Goal: Information Seeking & Learning: Find specific fact

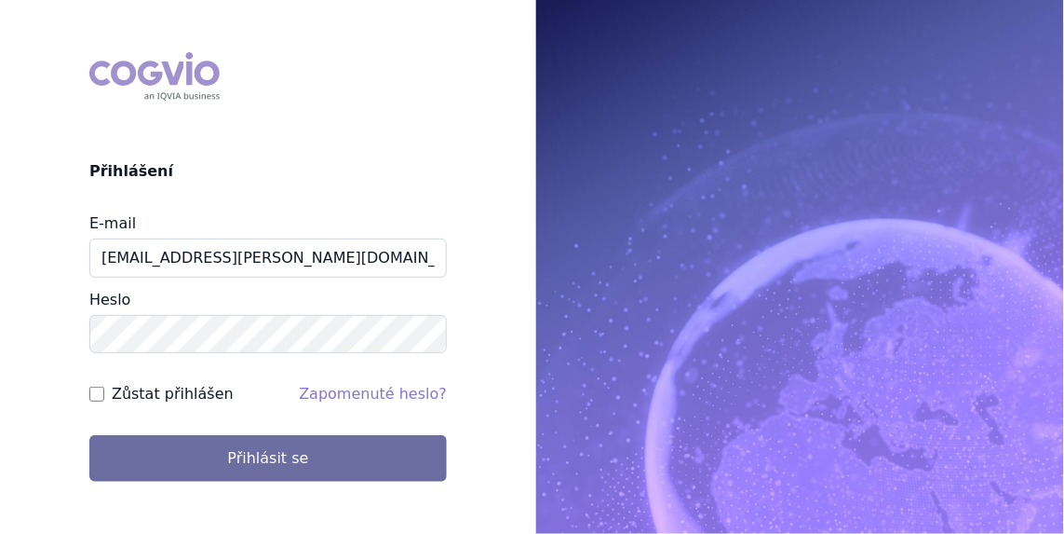
type input "jan.j.krivsky@gsk.com"
click at [97, 394] on input "Zůstat přihlášen" at bounding box center [96, 393] width 15 height 15
checkbox input "true"
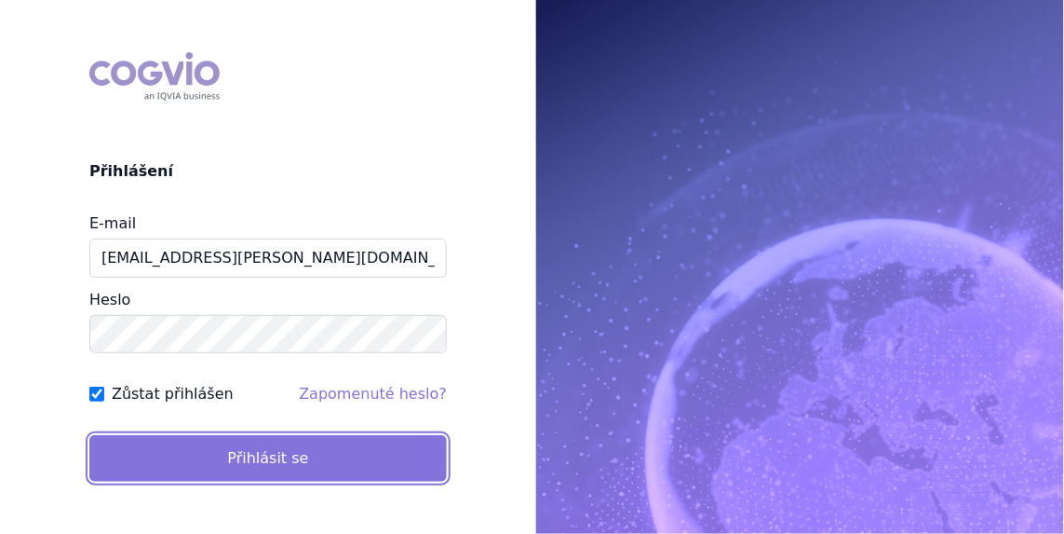
click at [196, 444] on button "Přihlásit se" at bounding box center [268, 458] width 358 height 47
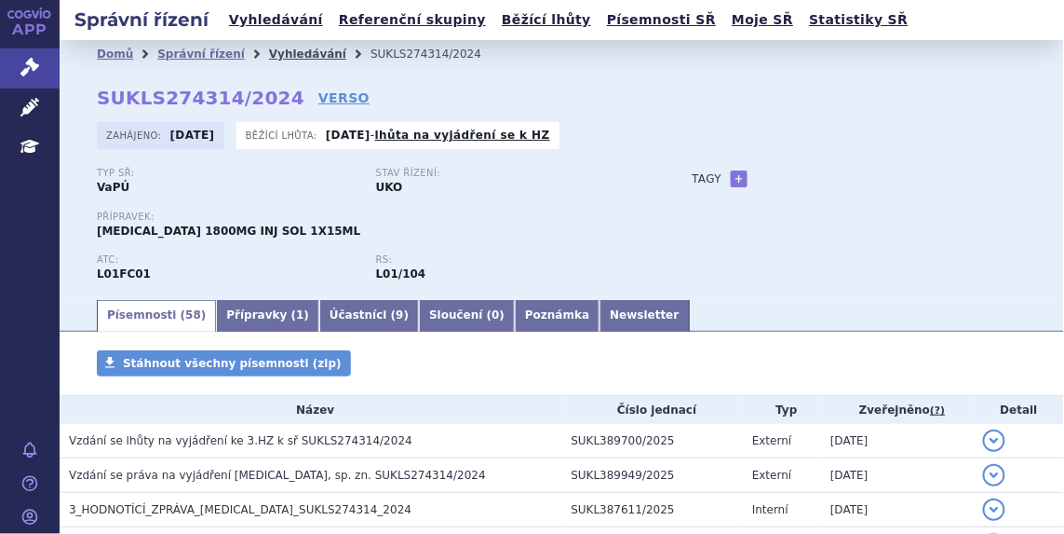
click at [269, 49] on link "Vyhledávání" at bounding box center [307, 53] width 77 height 13
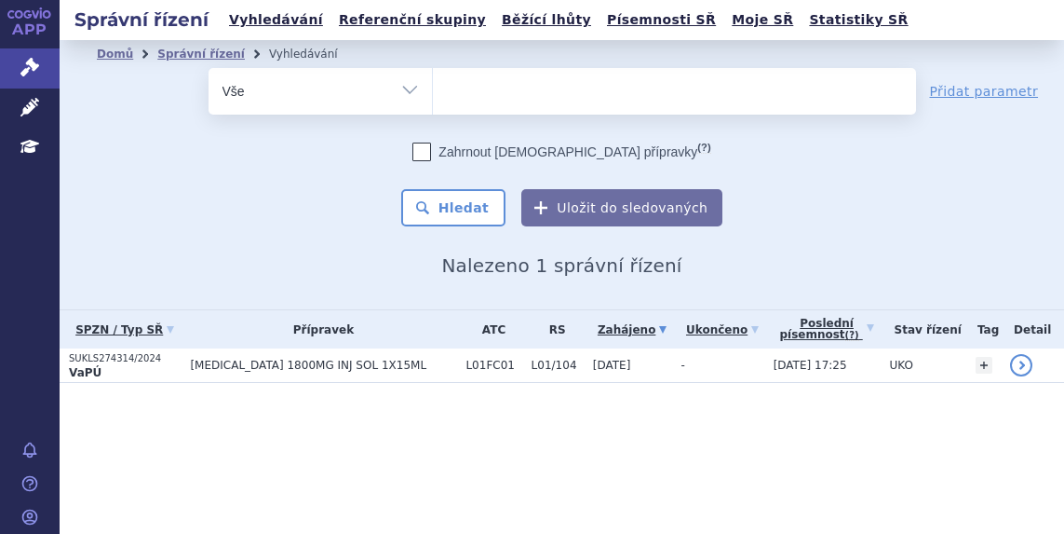
select select
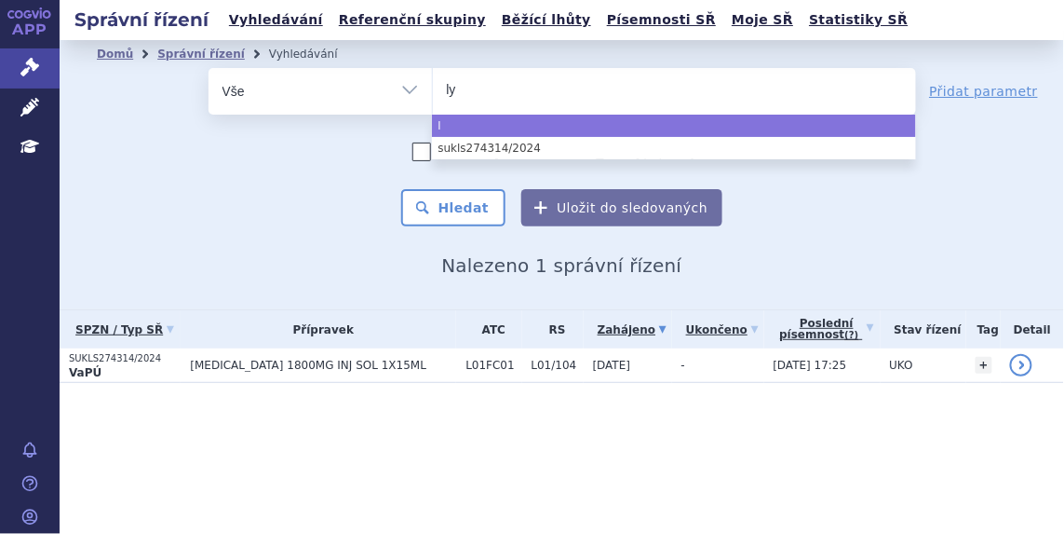
type input "lyn"
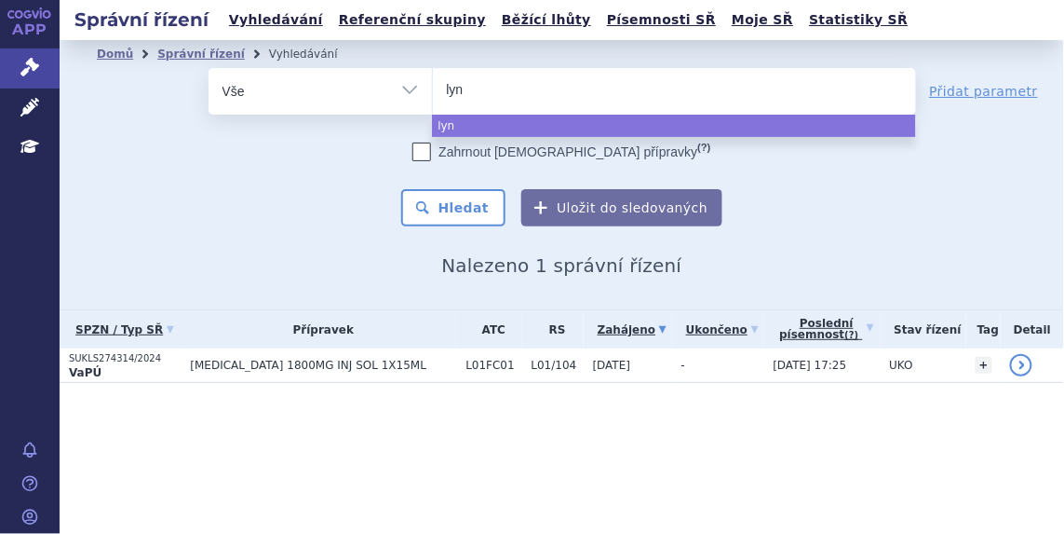
type input "lynp"
type input "lynpa"
type input "lynparz"
type input "lynparza"
select select "lynparza"
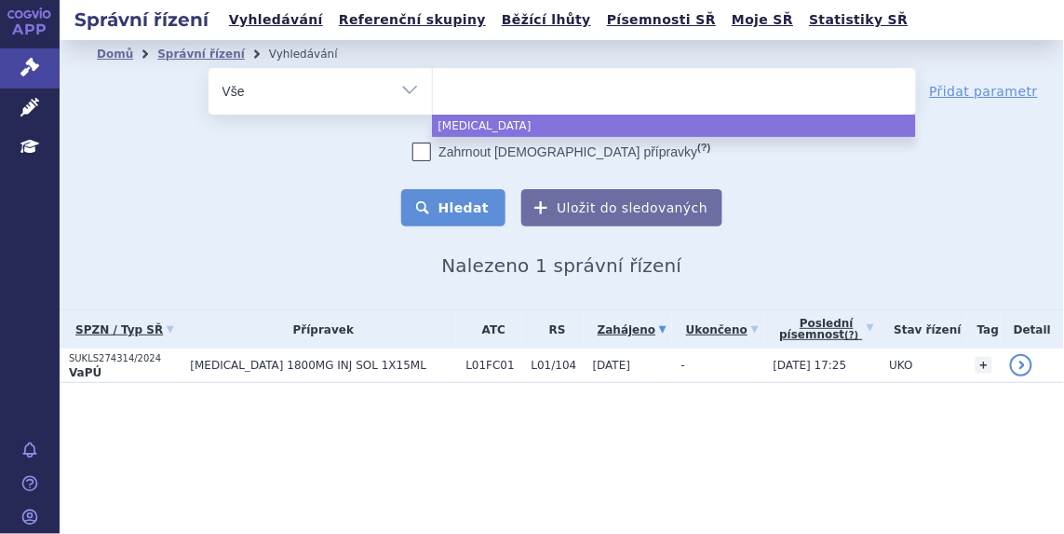
click at [476, 207] on button "Hledat" at bounding box center [453, 207] width 105 height 37
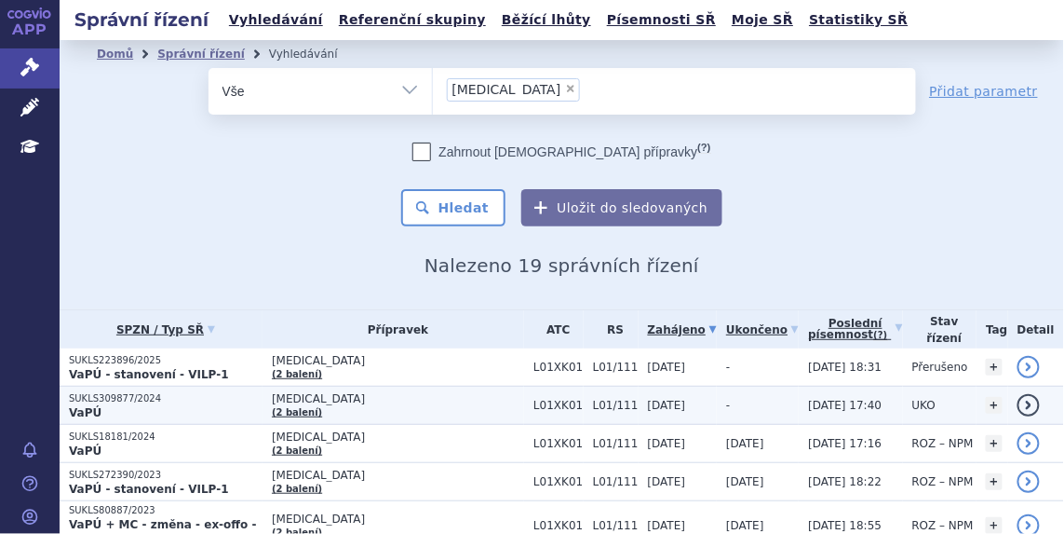
click at [132, 394] on p "SUKLS309877/2024" at bounding box center [166, 398] width 194 height 13
